Goal: Ask a question

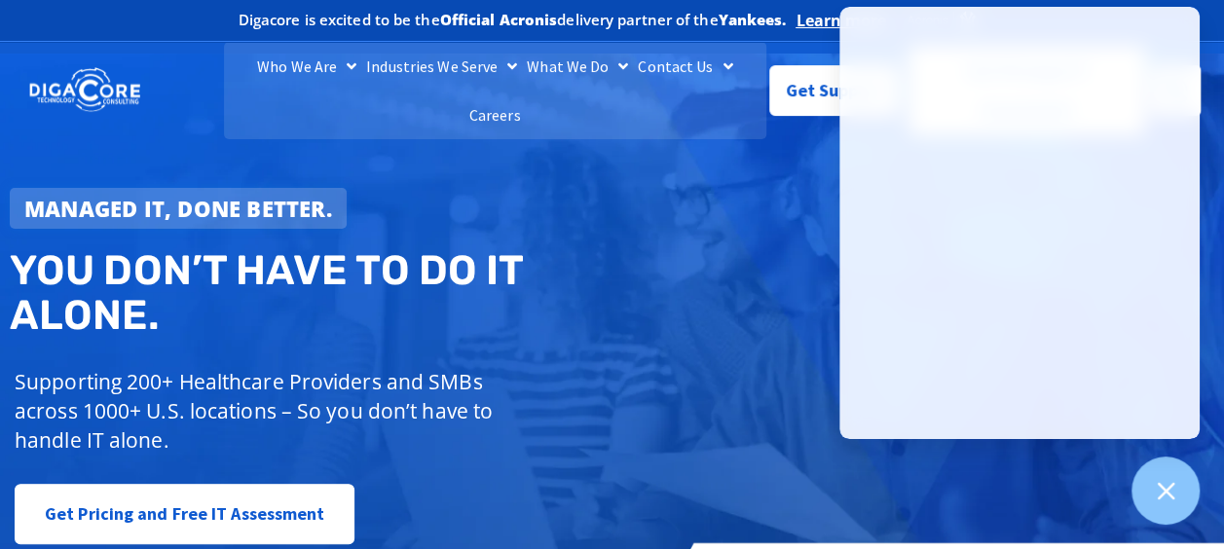
click at [698, 207] on div "Managed IT, done better. You don’t have to do IT alone. Supporting 200+ Healthc…" at bounding box center [612, 343] width 1224 height 579
click at [1171, 488] on icon at bounding box center [1165, 490] width 25 height 25
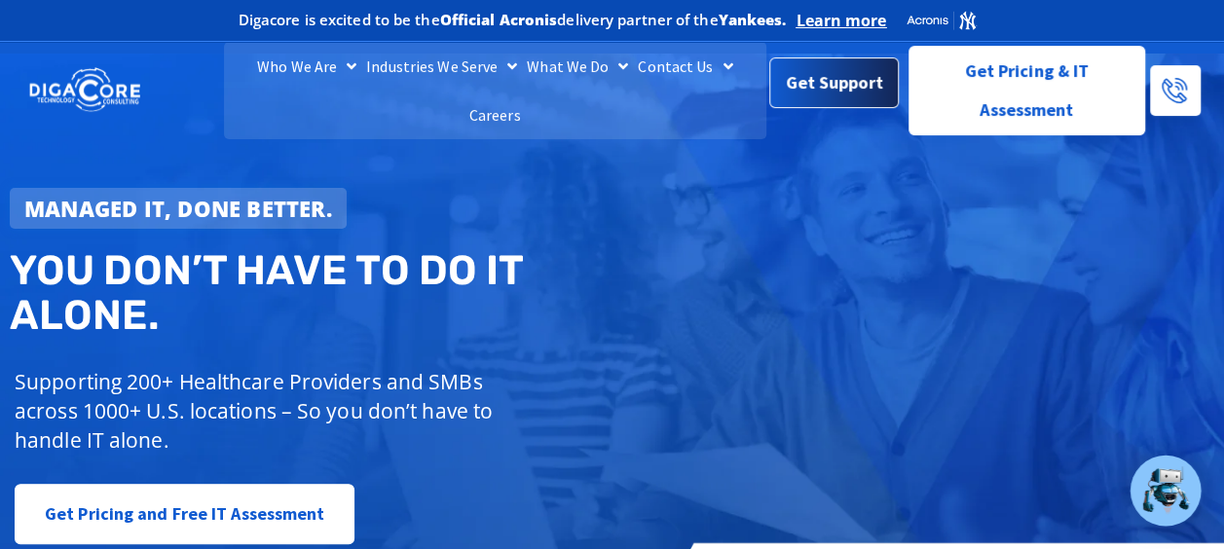
click at [827, 100] on link "Get Support" at bounding box center [834, 82] width 130 height 51
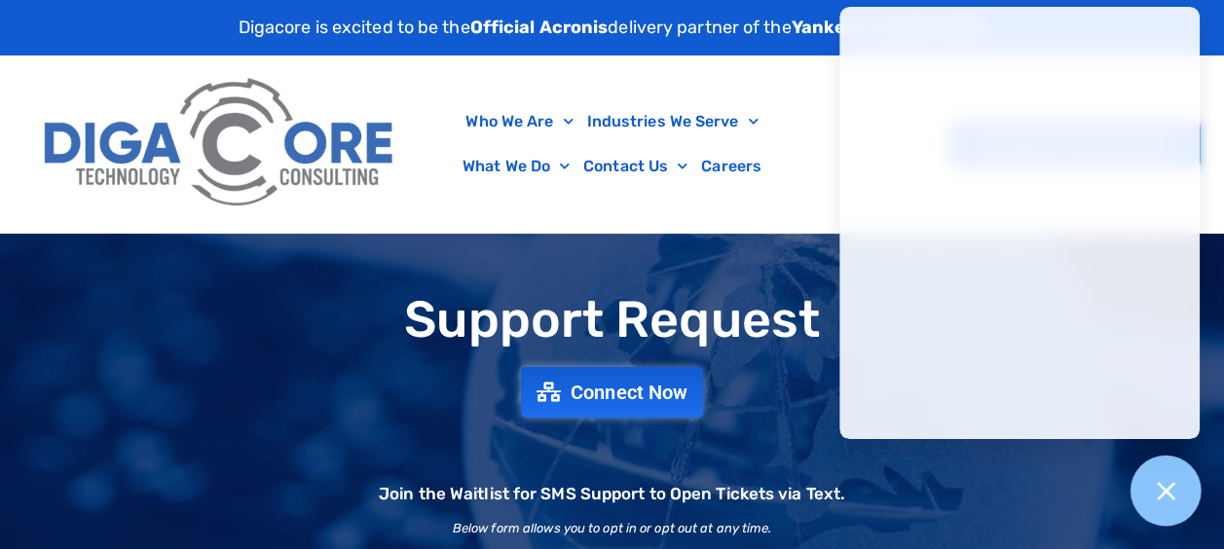
click at [1163, 483] on icon at bounding box center [1165, 490] width 25 height 25
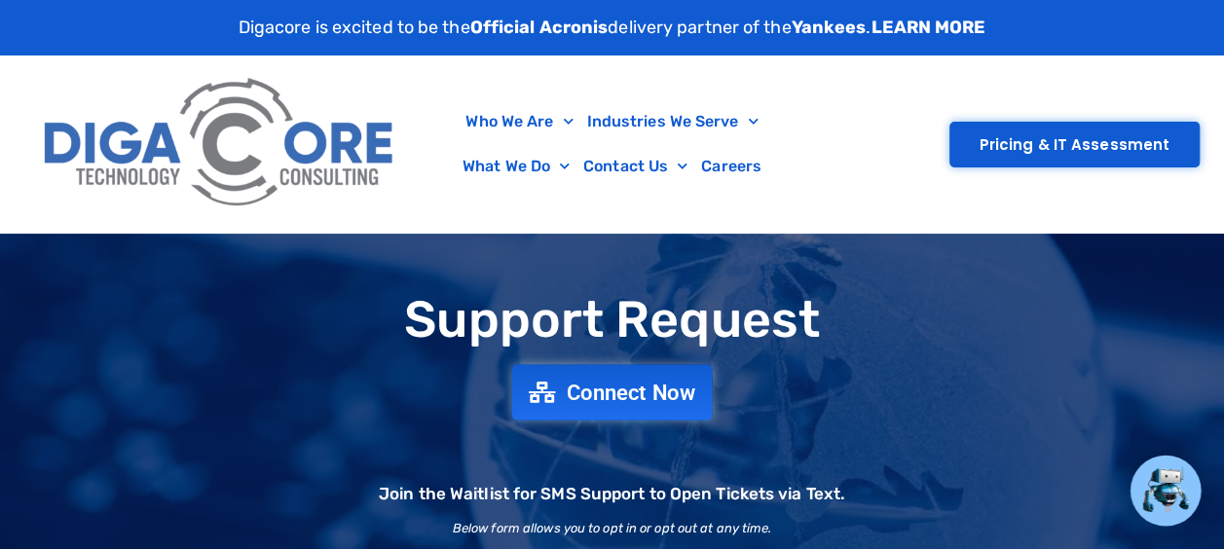
click at [627, 388] on span "Connect Now" at bounding box center [631, 392] width 129 height 21
